Goal: Transaction & Acquisition: Purchase product/service

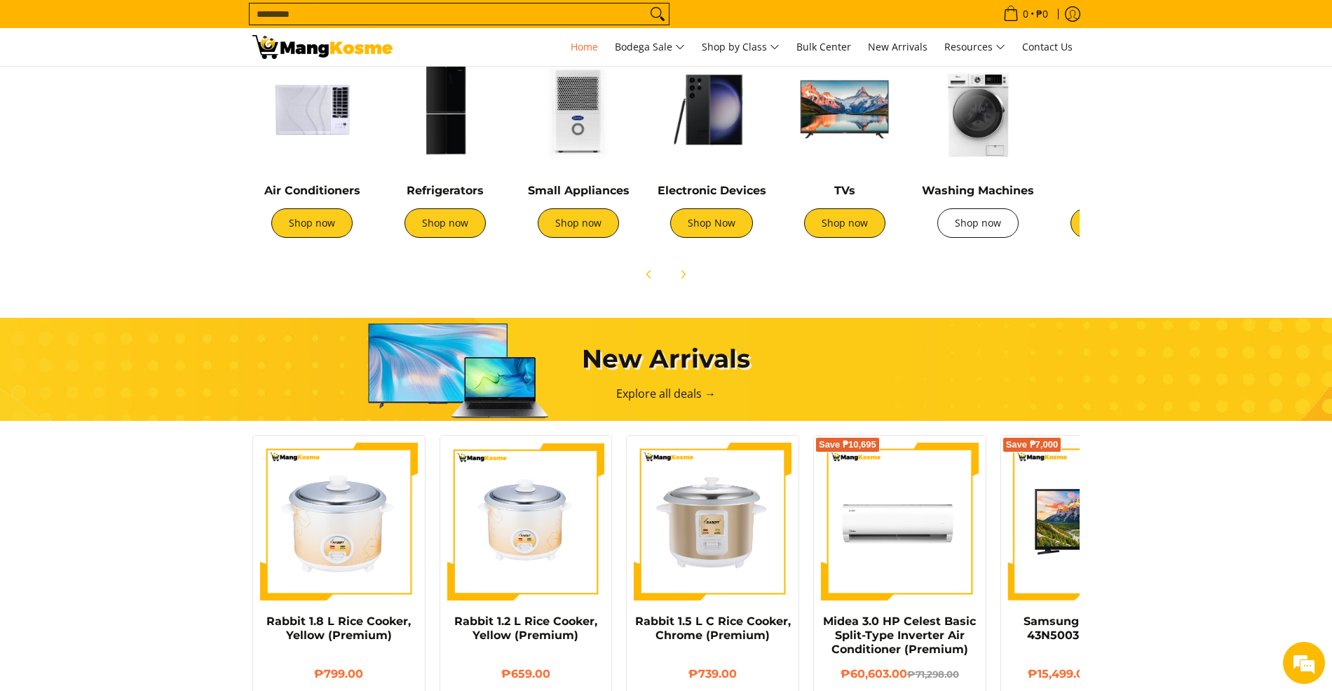
click at [957, 223] on link "Shop now" at bounding box center [978, 222] width 81 height 29
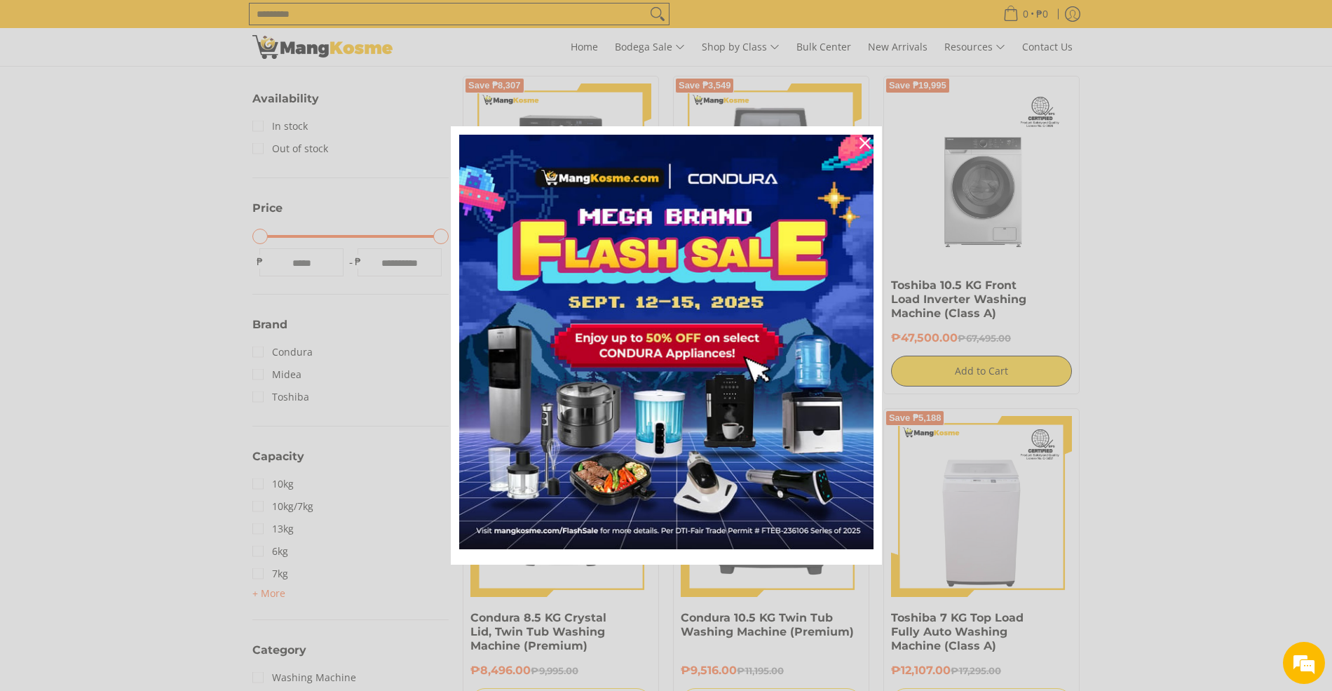
scroll to position [374, 0]
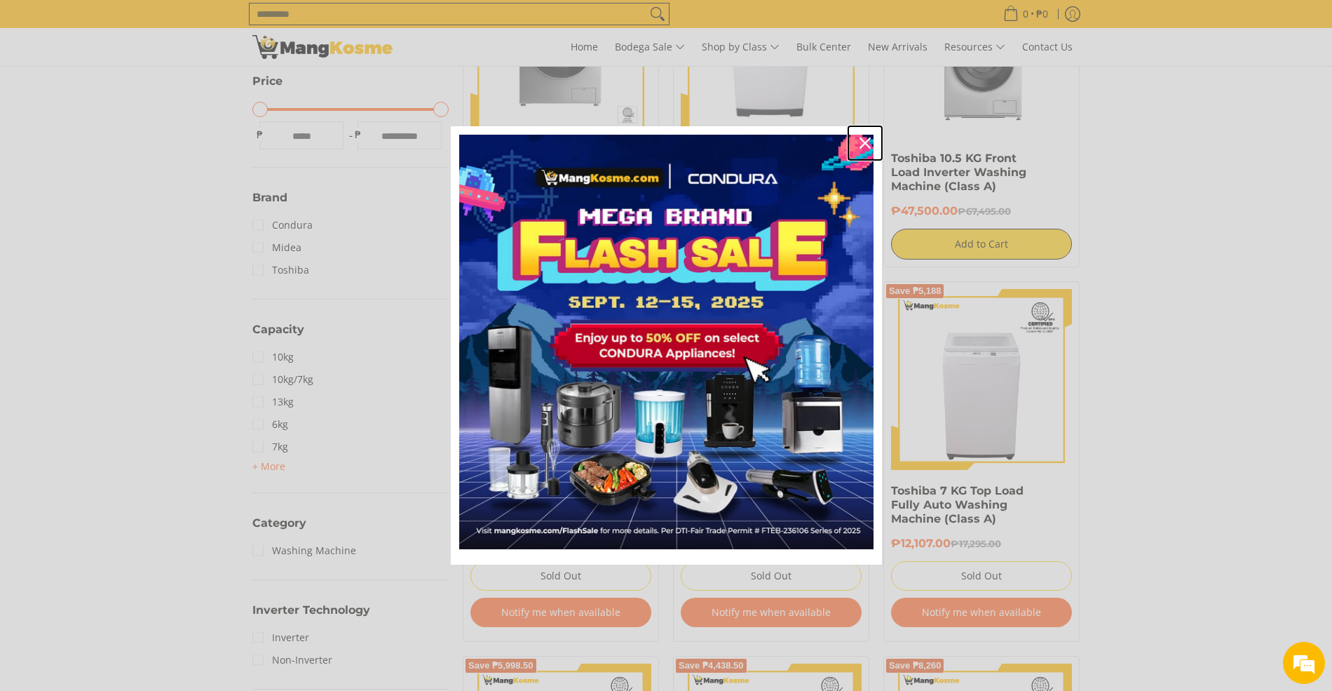
click at [863, 146] on icon "close icon" at bounding box center [865, 142] width 11 height 11
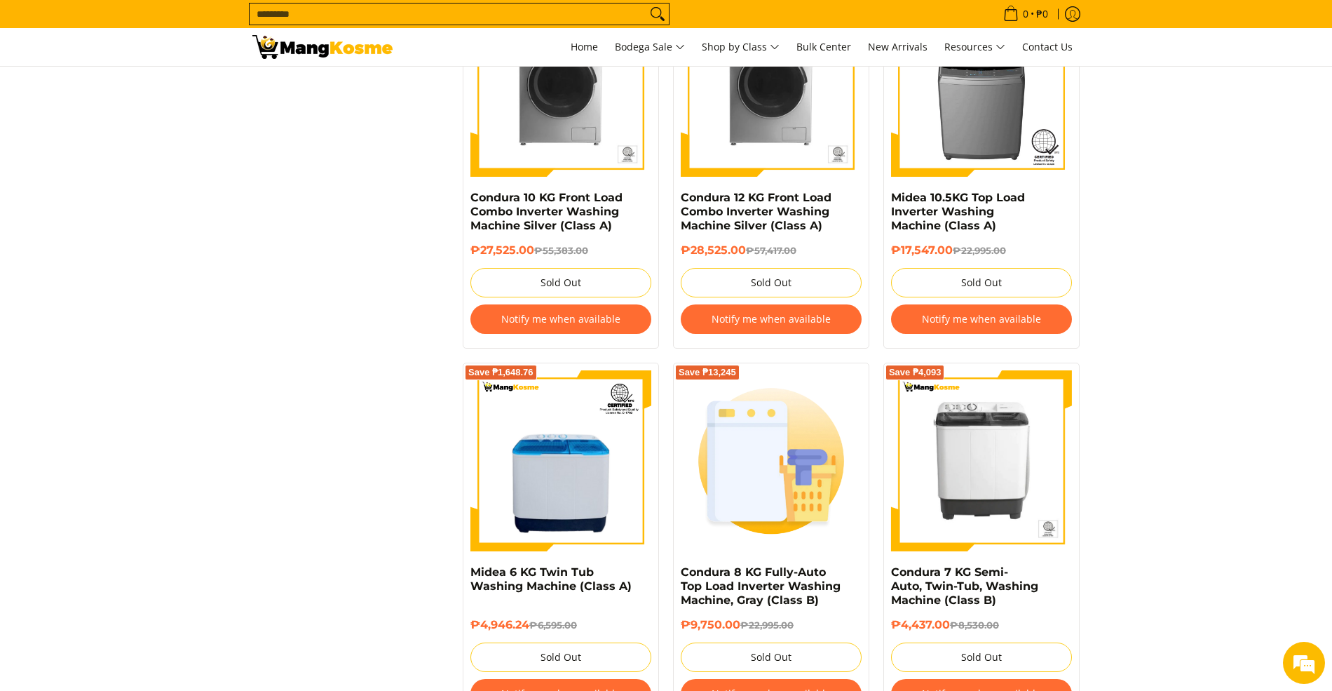
scroll to position [2711, 0]
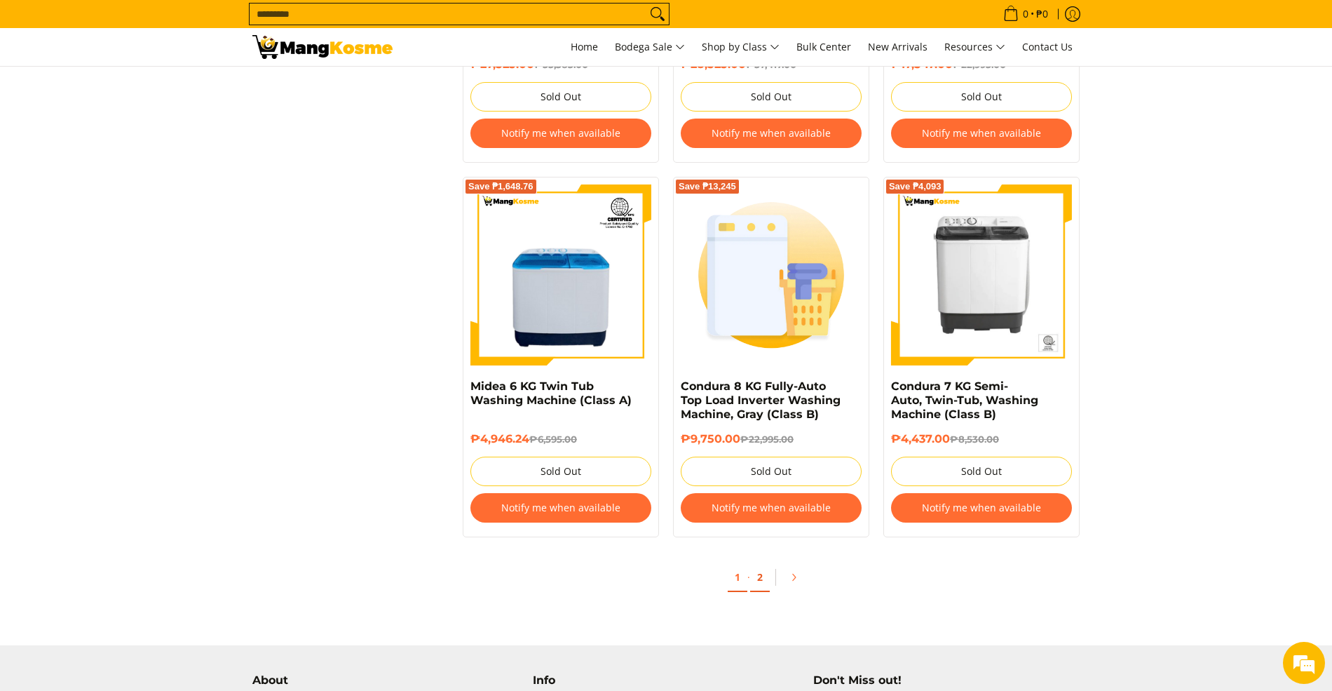
click at [756, 590] on link "2" at bounding box center [760, 577] width 20 height 29
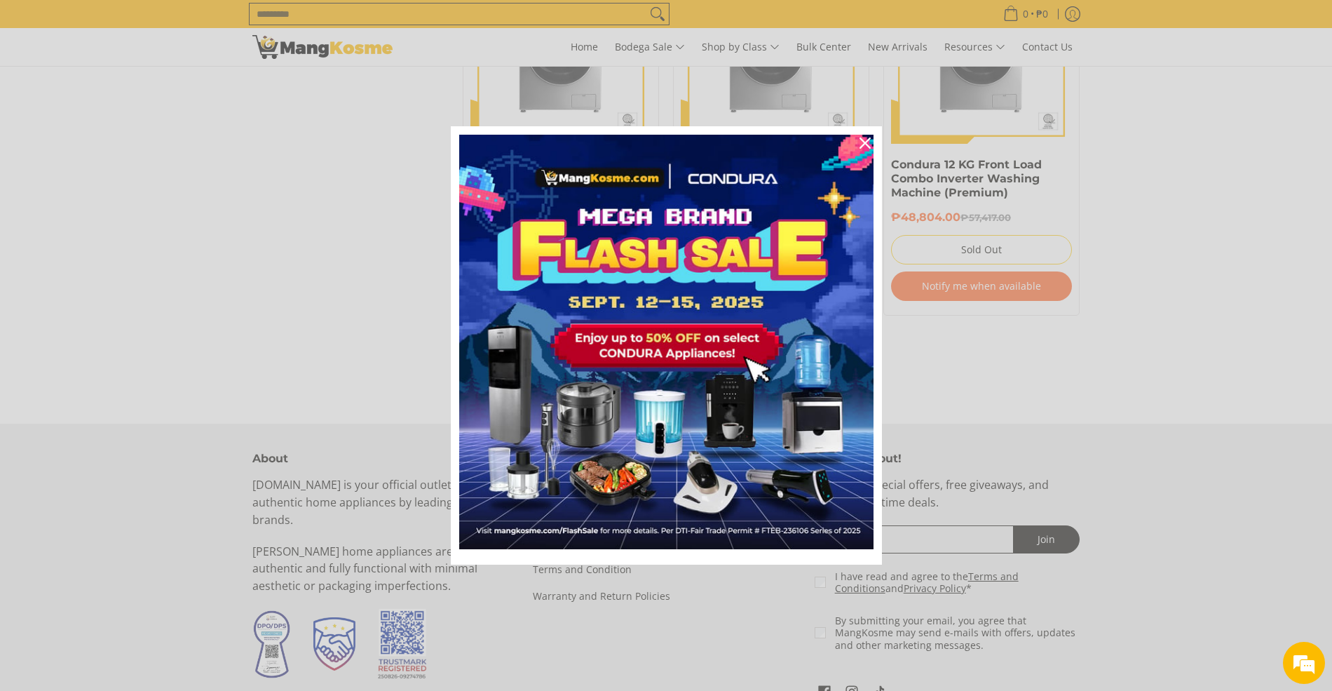
scroll to position [1496, 0]
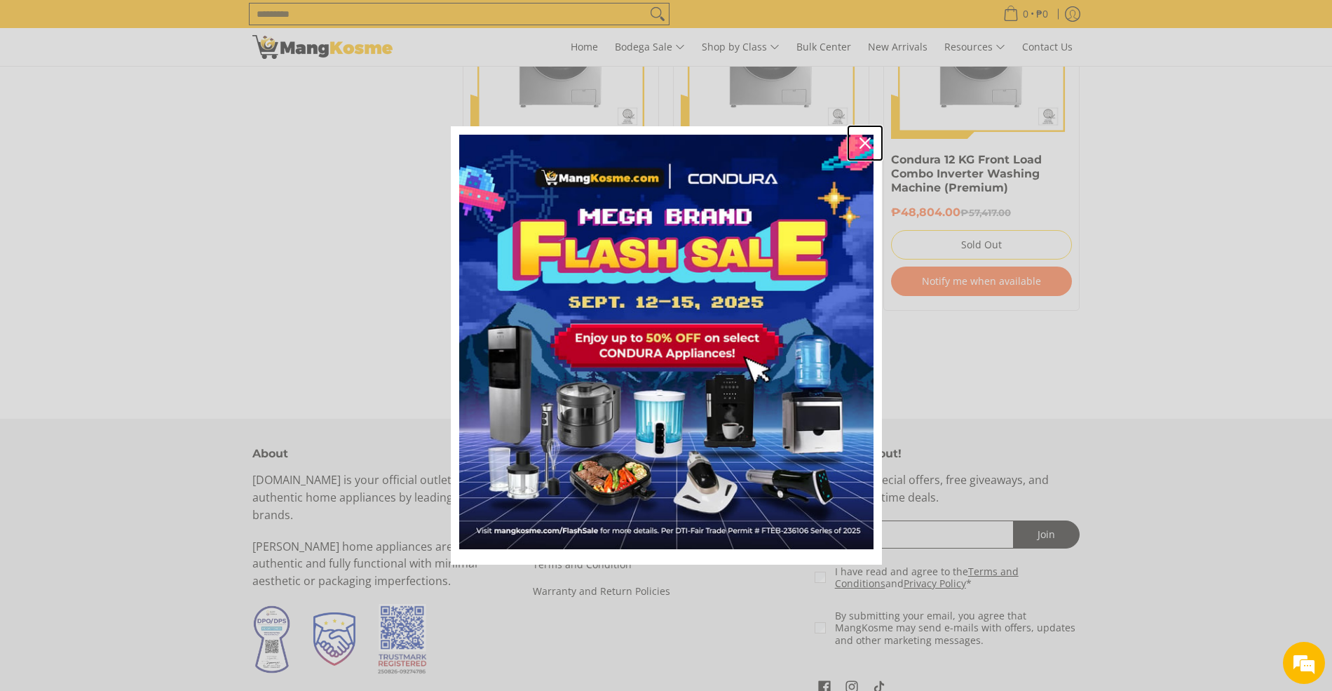
click at [863, 135] on div "Close" at bounding box center [865, 143] width 22 height 22
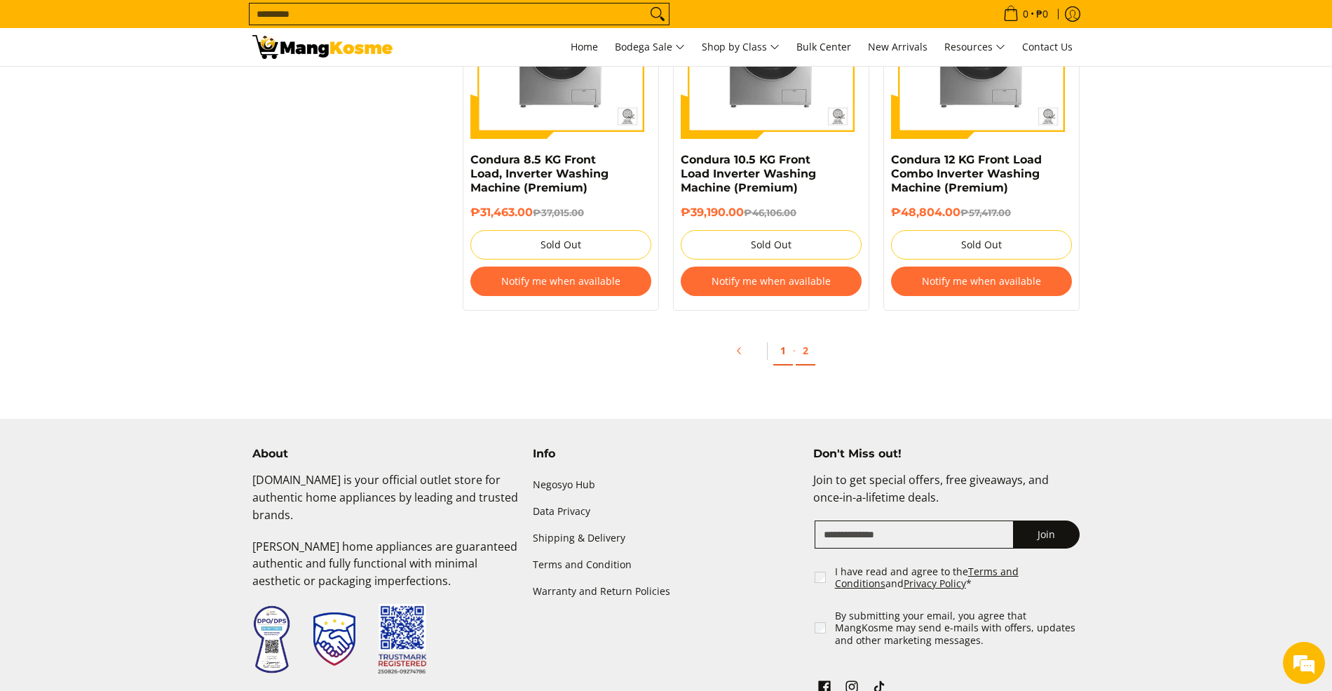
click at [783, 358] on link "1" at bounding box center [784, 351] width 20 height 29
